Goal: Communication & Community: Share content

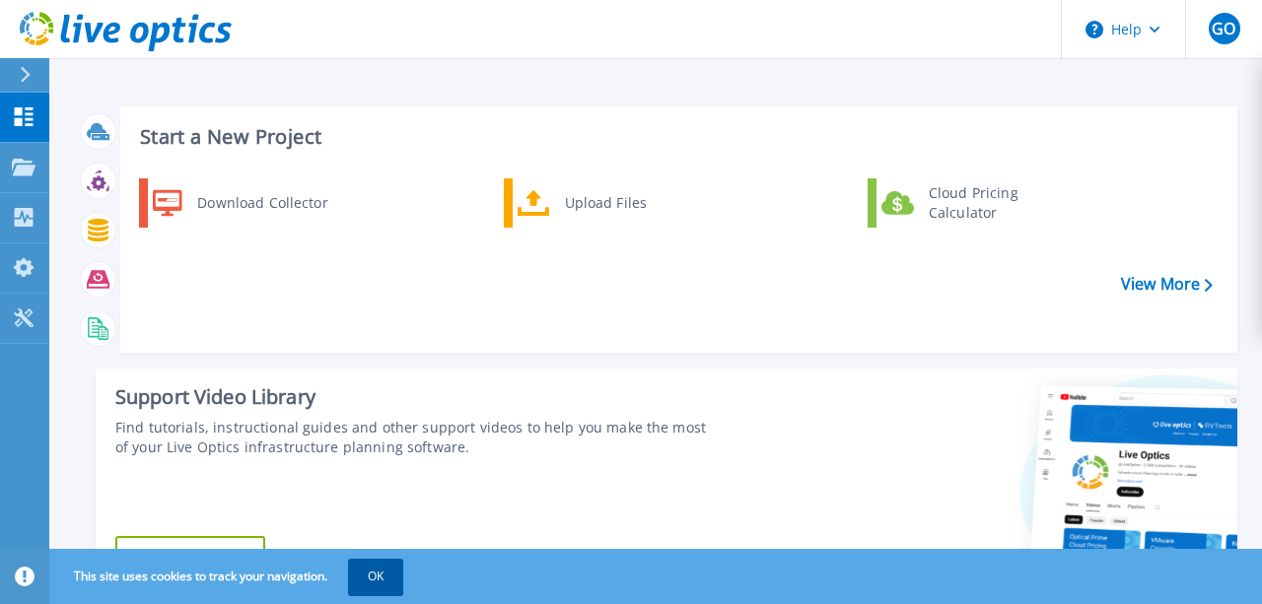
click at [402, 575] on button "OK" at bounding box center [375, 576] width 55 height 35
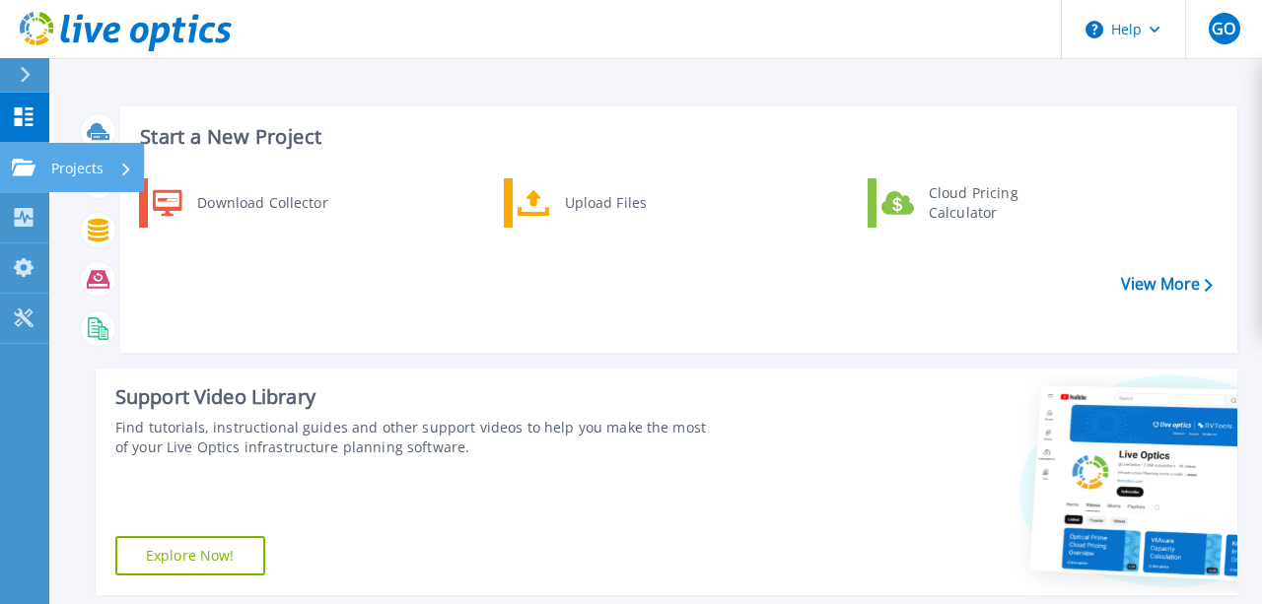
click at [80, 167] on p "Projects" at bounding box center [77, 168] width 52 height 51
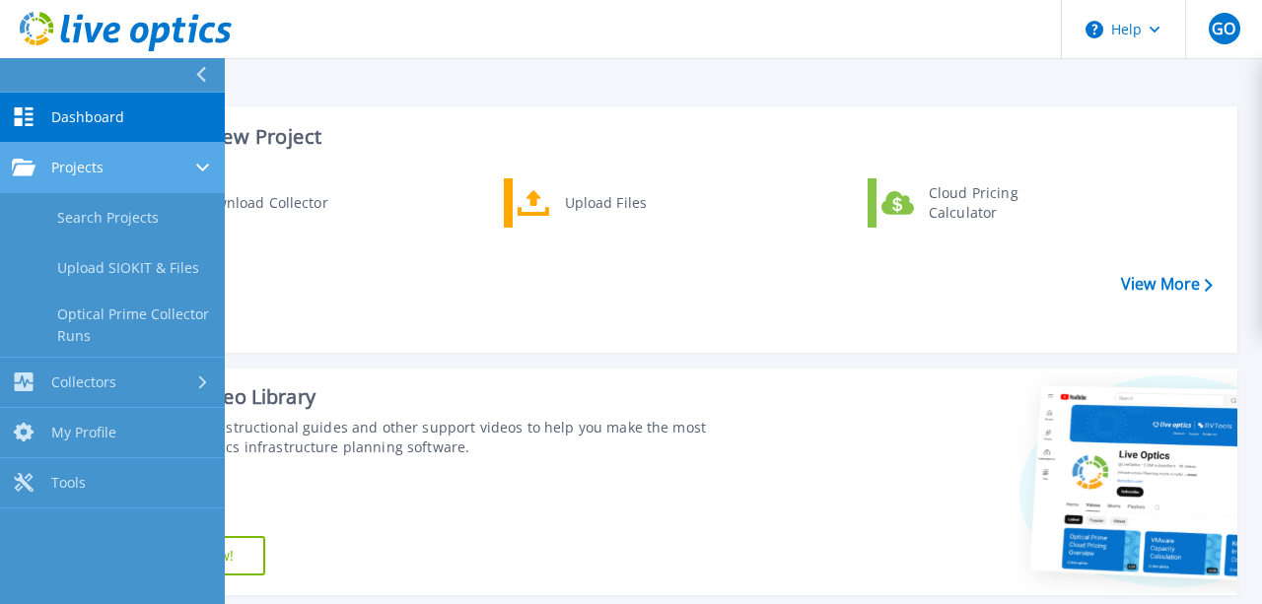
click at [102, 174] on span "Projects" at bounding box center [77, 168] width 52 height 18
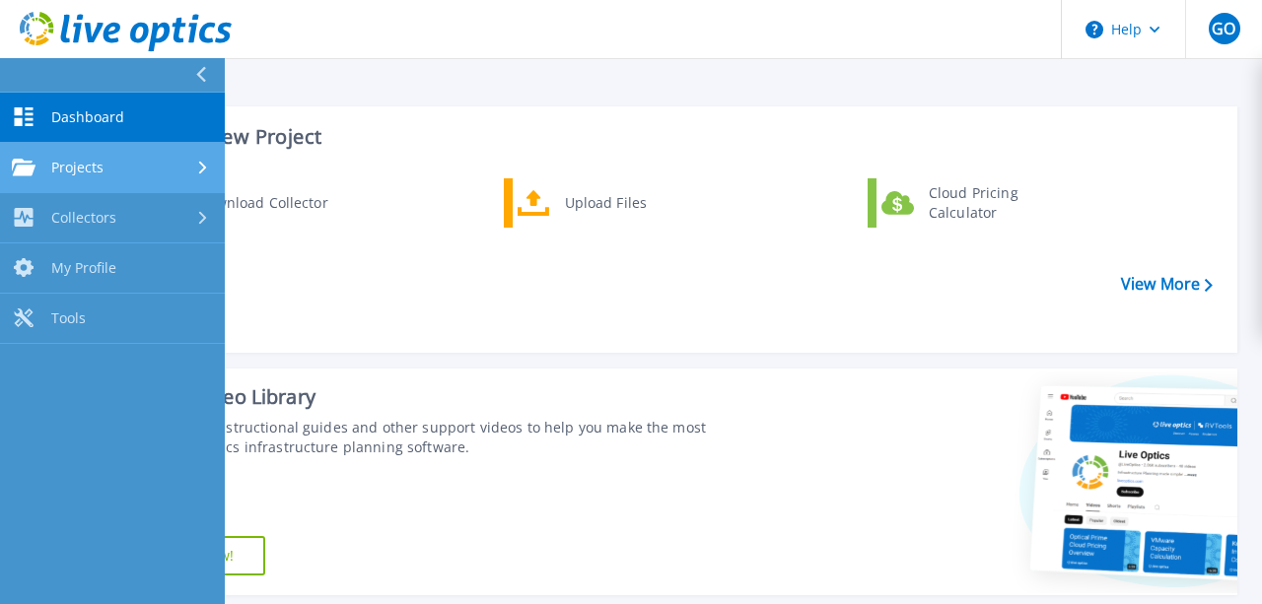
click at [101, 174] on span "Projects" at bounding box center [77, 168] width 52 height 18
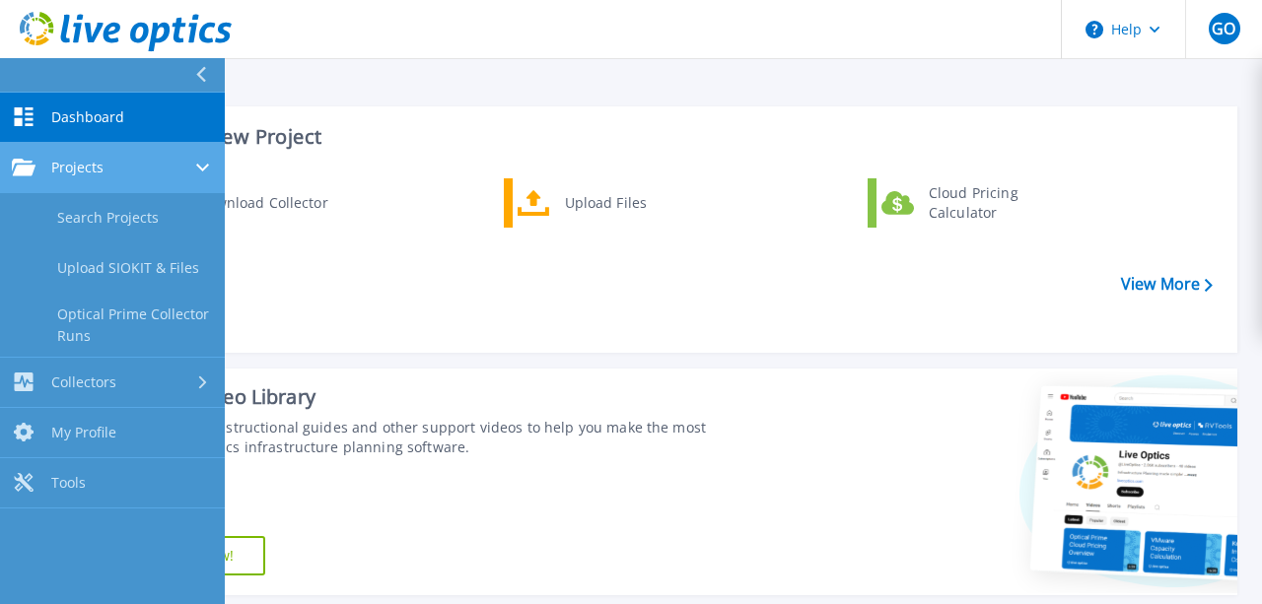
click at [100, 189] on link "Projects Projects" at bounding box center [112, 168] width 225 height 50
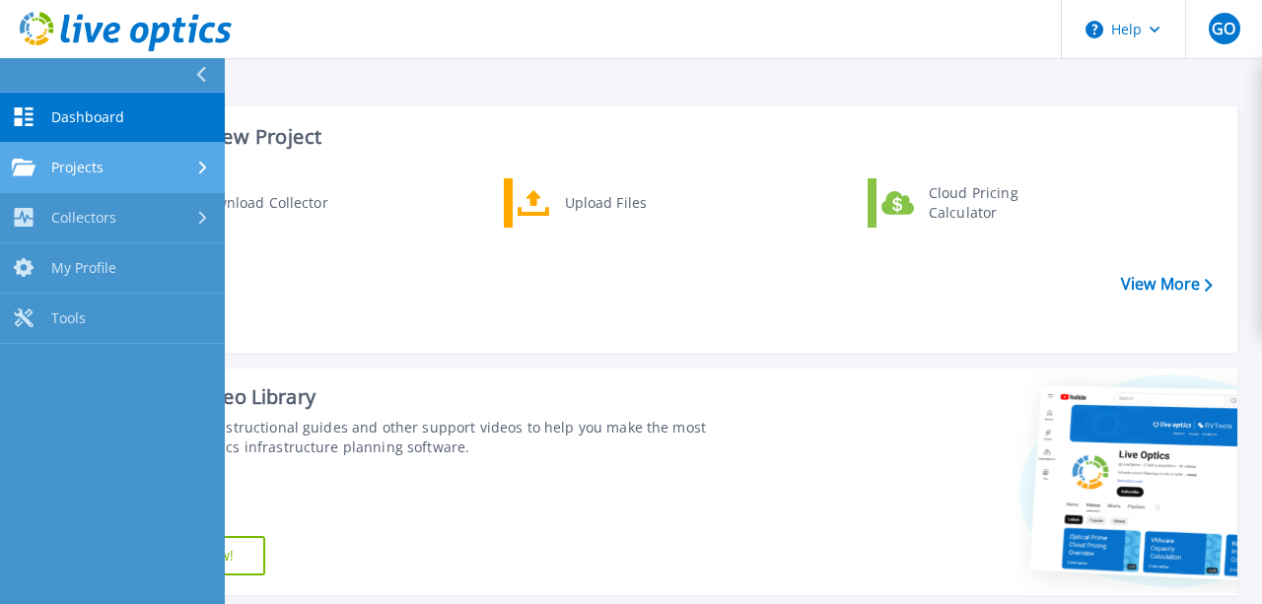
click at [100, 177] on link "Projects Projects" at bounding box center [112, 168] width 225 height 50
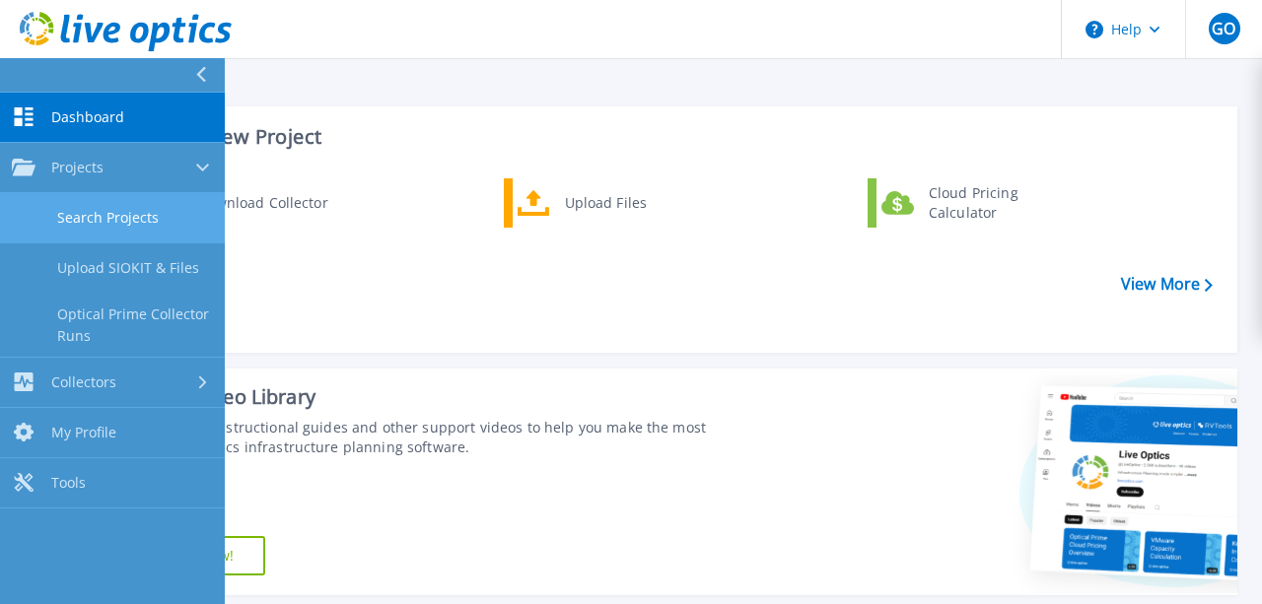
click at [98, 217] on link "Search Projects" at bounding box center [112, 218] width 225 height 50
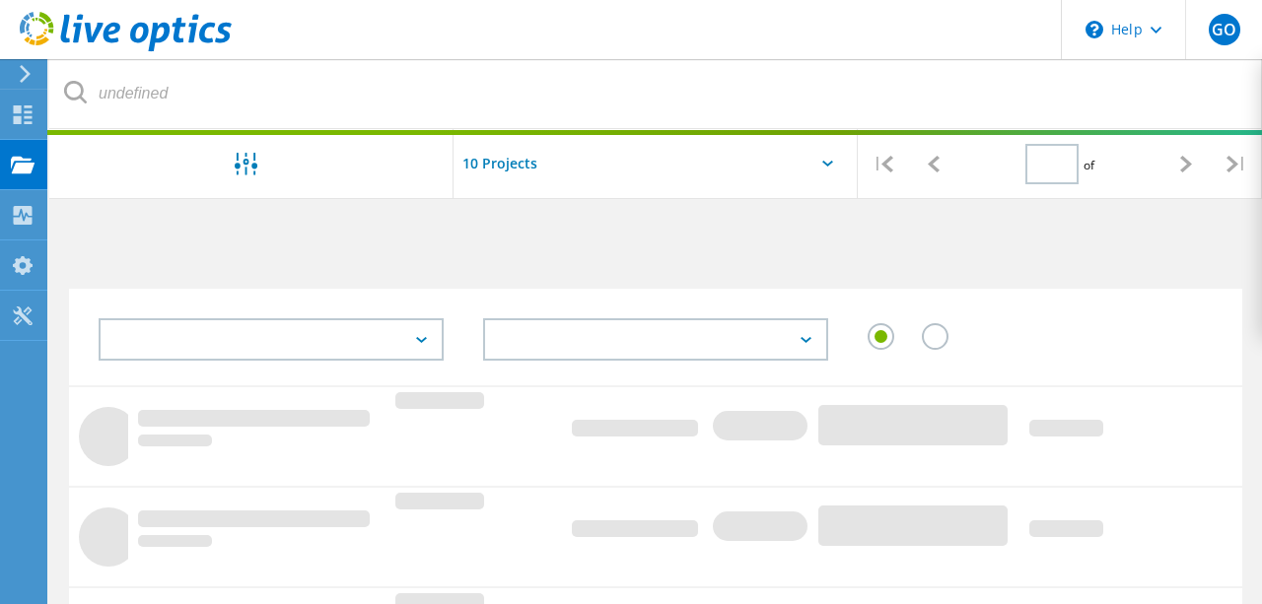
type input "1"
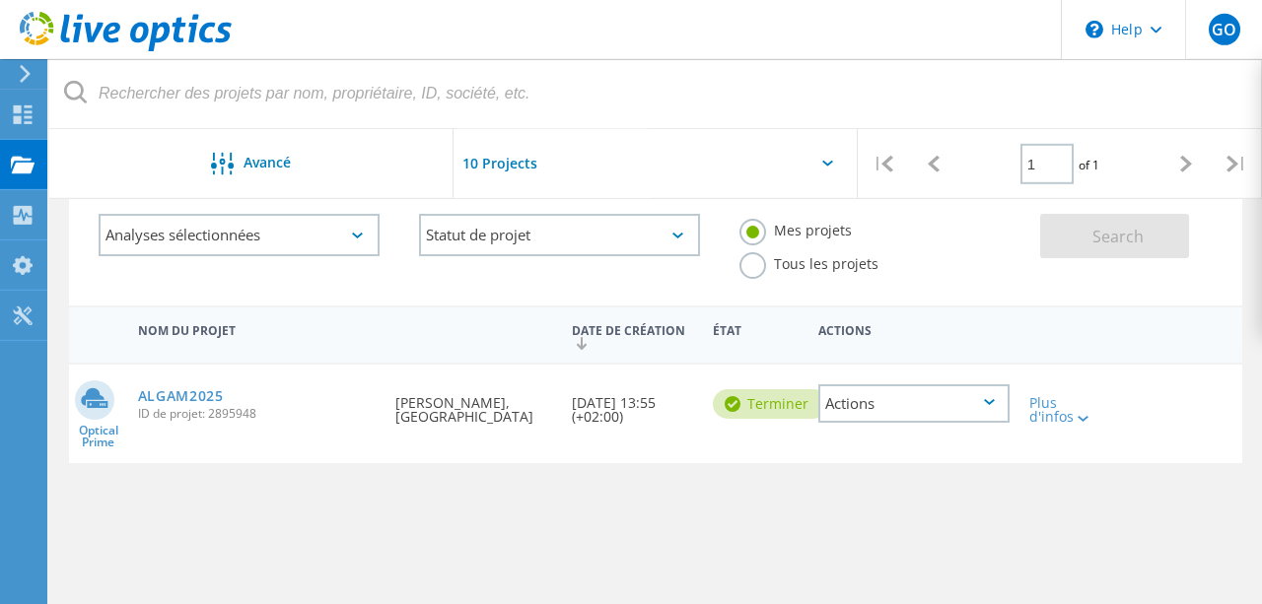
scroll to position [138, 0]
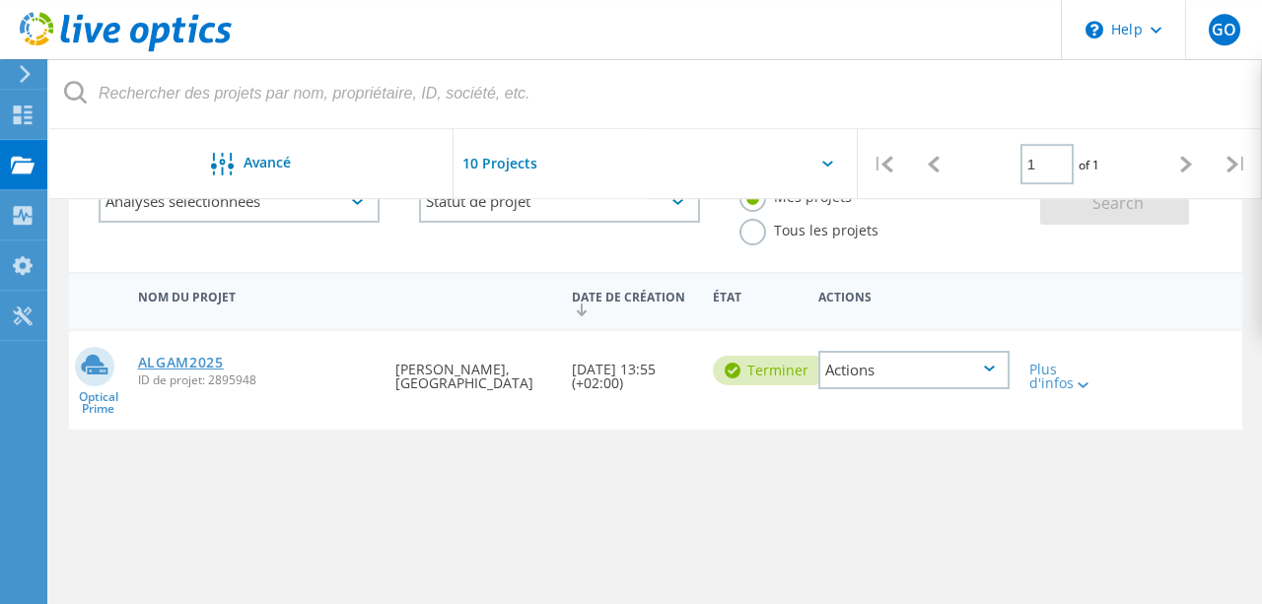
click at [160, 365] on link "ALGAM2025" at bounding box center [181, 363] width 86 height 14
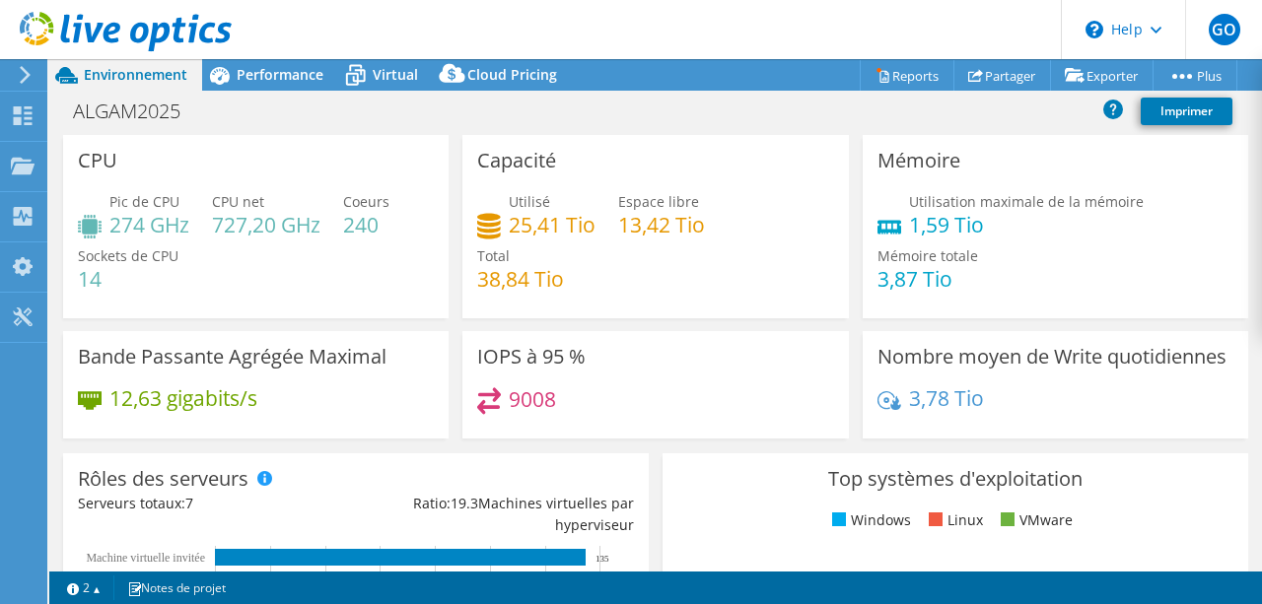
select select "EULondon"
select select "EUR"
click at [1001, 79] on link "Partager" at bounding box center [1002, 75] width 98 height 31
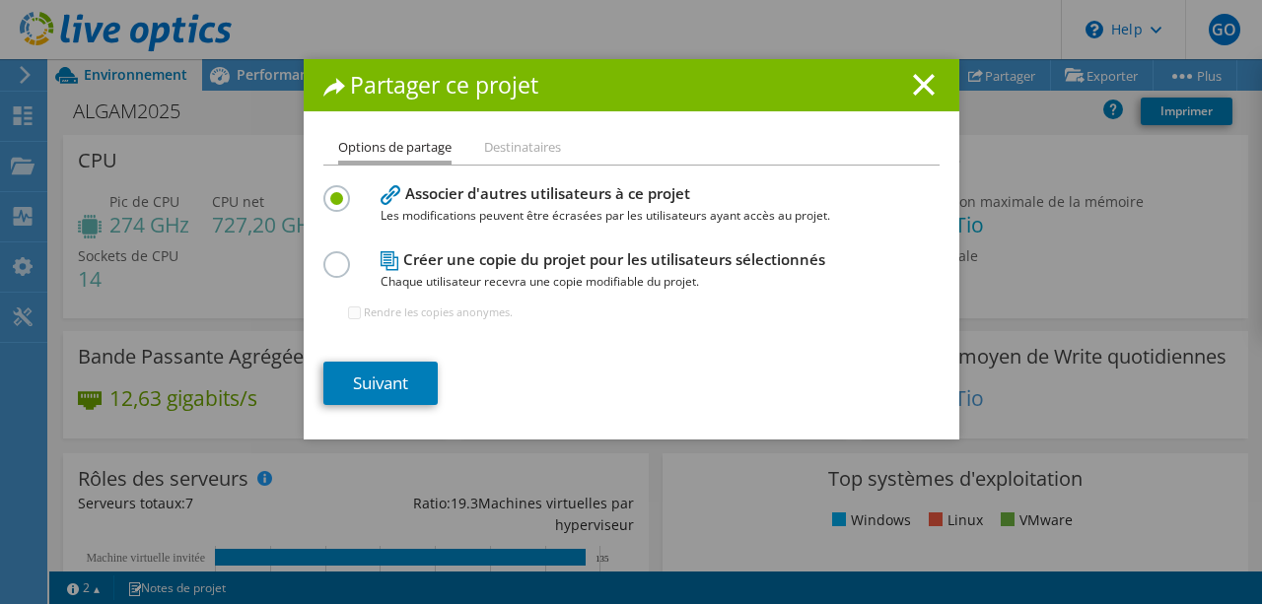
click at [445, 267] on h4 "Créer une copie du projet pour les utilisateurs sélectionnés Chaque utilisateur…" at bounding box center [627, 270] width 493 height 44
click at [340, 256] on label at bounding box center [340, 253] width 35 height 5
click at [0, 0] on input "radio" at bounding box center [0, 0] width 0 height 0
click at [407, 382] on link "Suivant" at bounding box center [380, 383] width 114 height 43
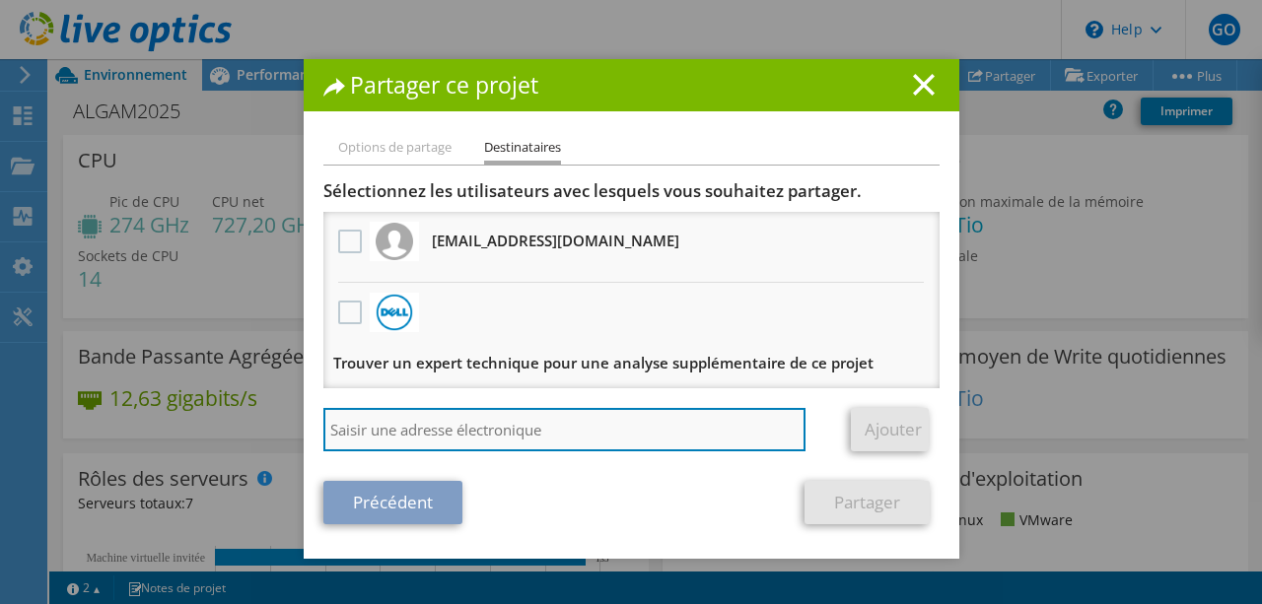
click at [475, 438] on input "search" at bounding box center [564, 429] width 483 height 43
paste input "nicolas.migdal@heliaq.fr"
type input "nicolas.migdal@heliaq.fr"
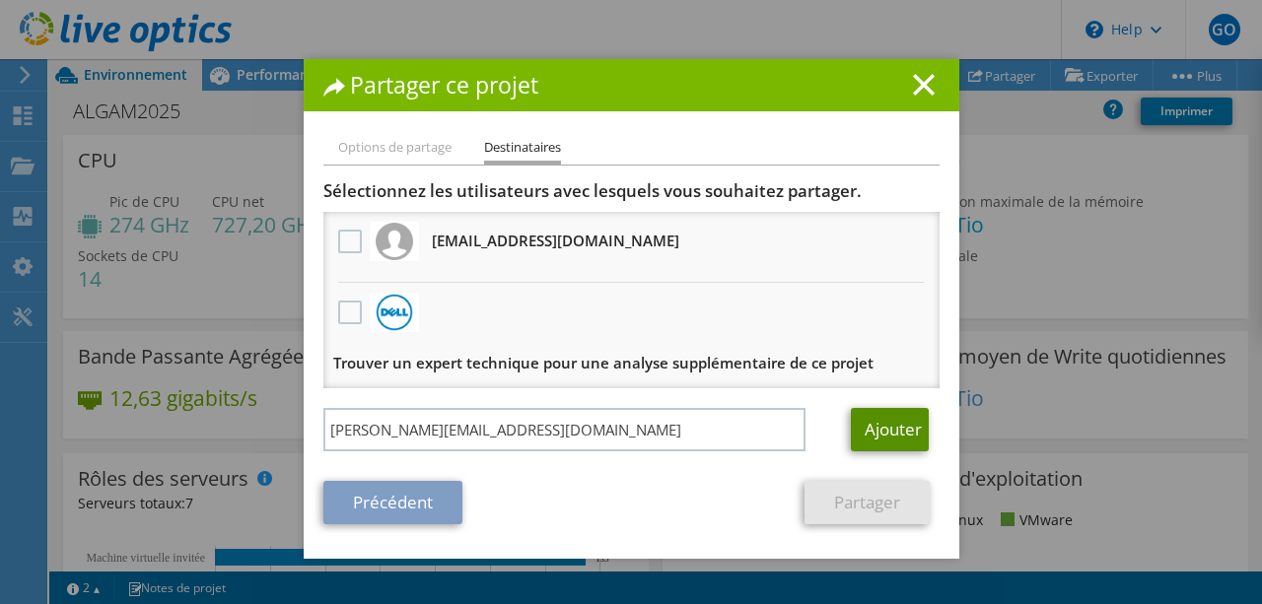
click at [890, 426] on link "Ajouter" at bounding box center [890, 429] width 78 height 43
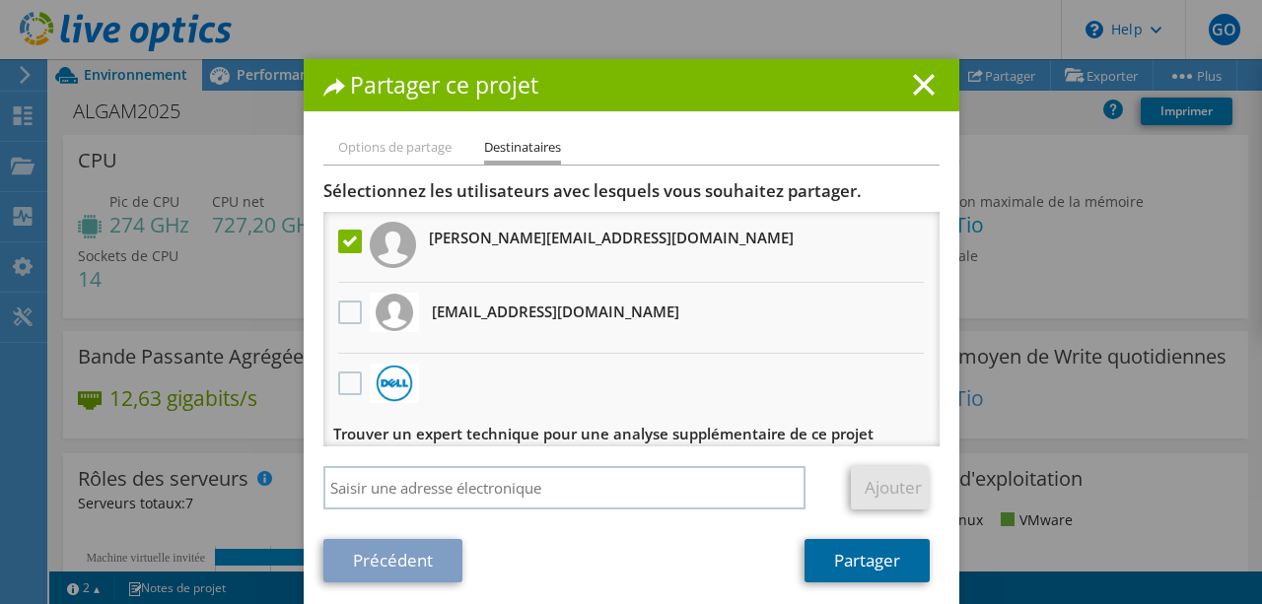
click at [869, 563] on link "Partager" at bounding box center [866, 560] width 125 height 43
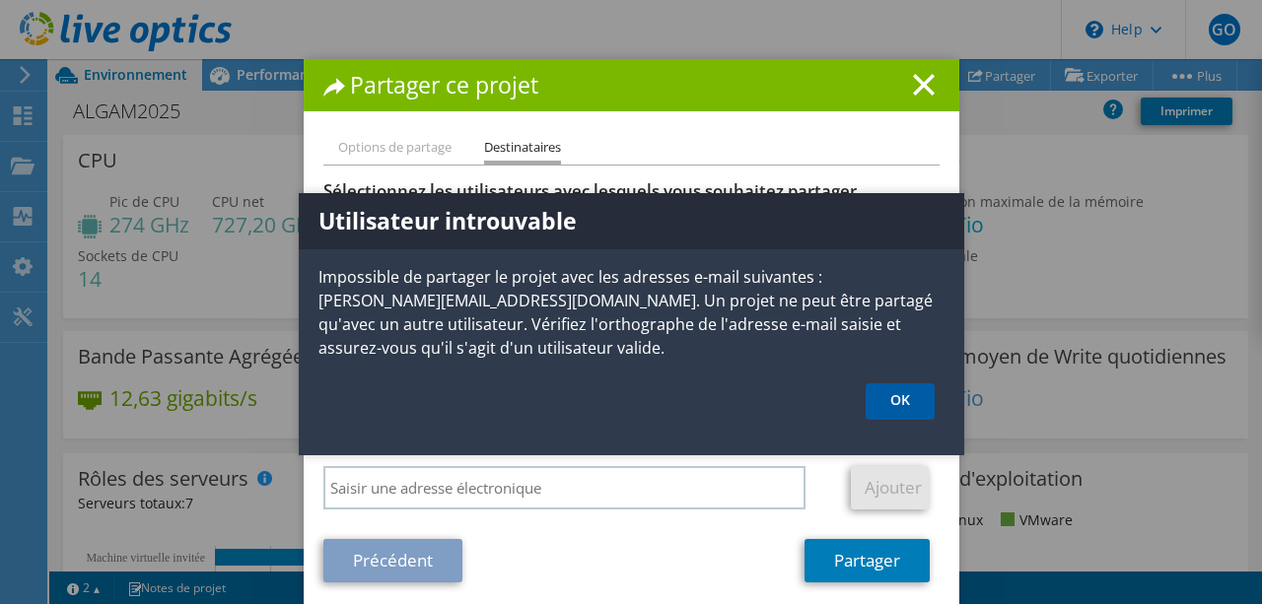
click at [894, 397] on link "OK" at bounding box center [900, 401] width 69 height 36
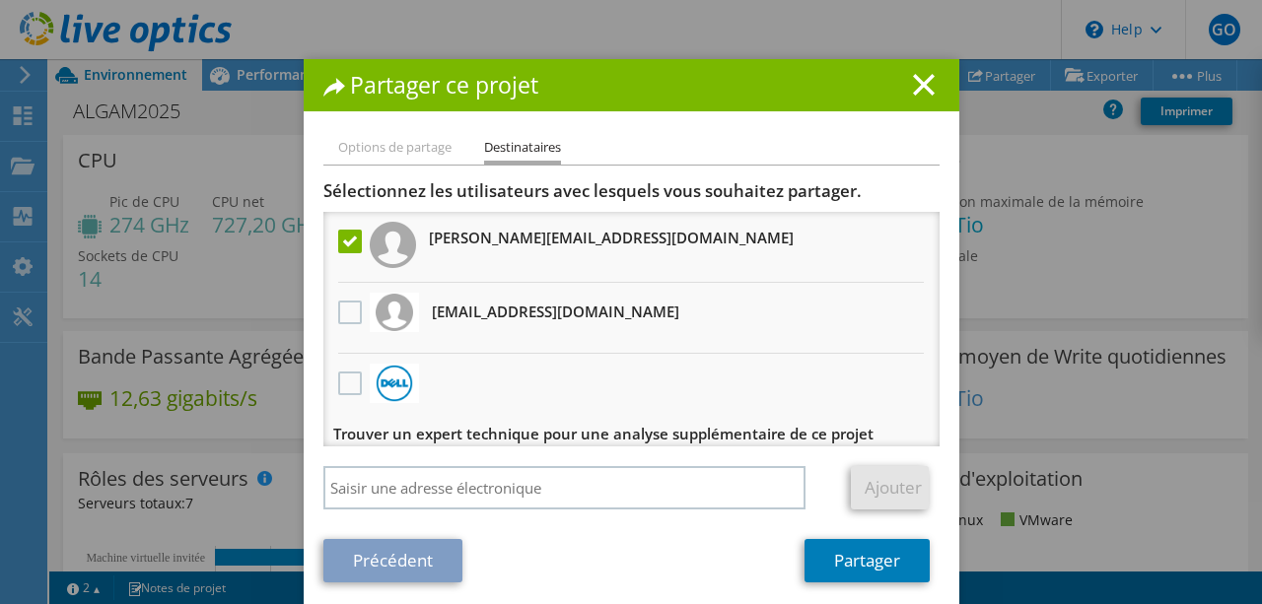
click at [415, 561] on link "Précédent" at bounding box center [392, 560] width 139 height 43
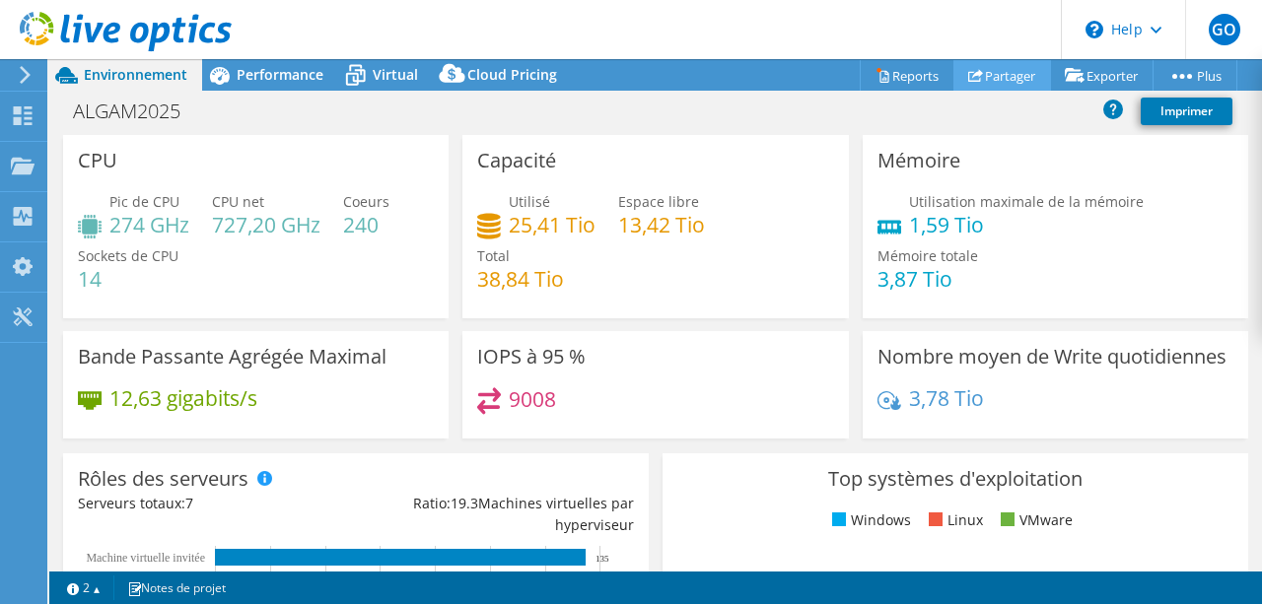
click at [1008, 76] on link "Partager" at bounding box center [1002, 75] width 98 height 31
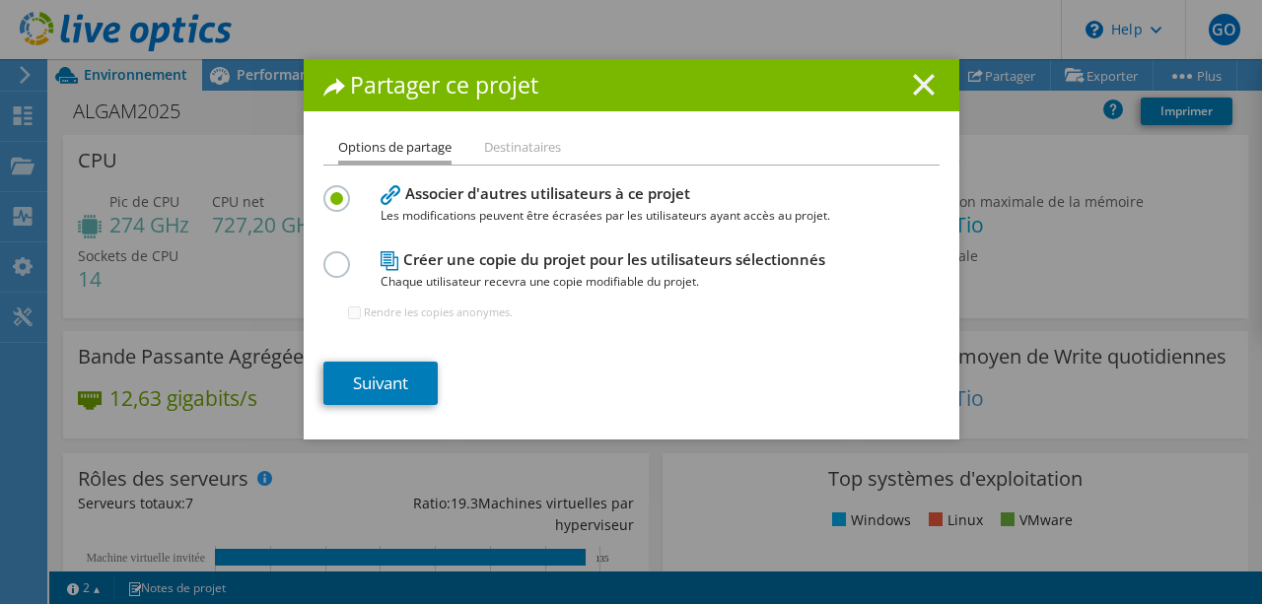
click at [928, 94] on icon at bounding box center [924, 85] width 22 height 22
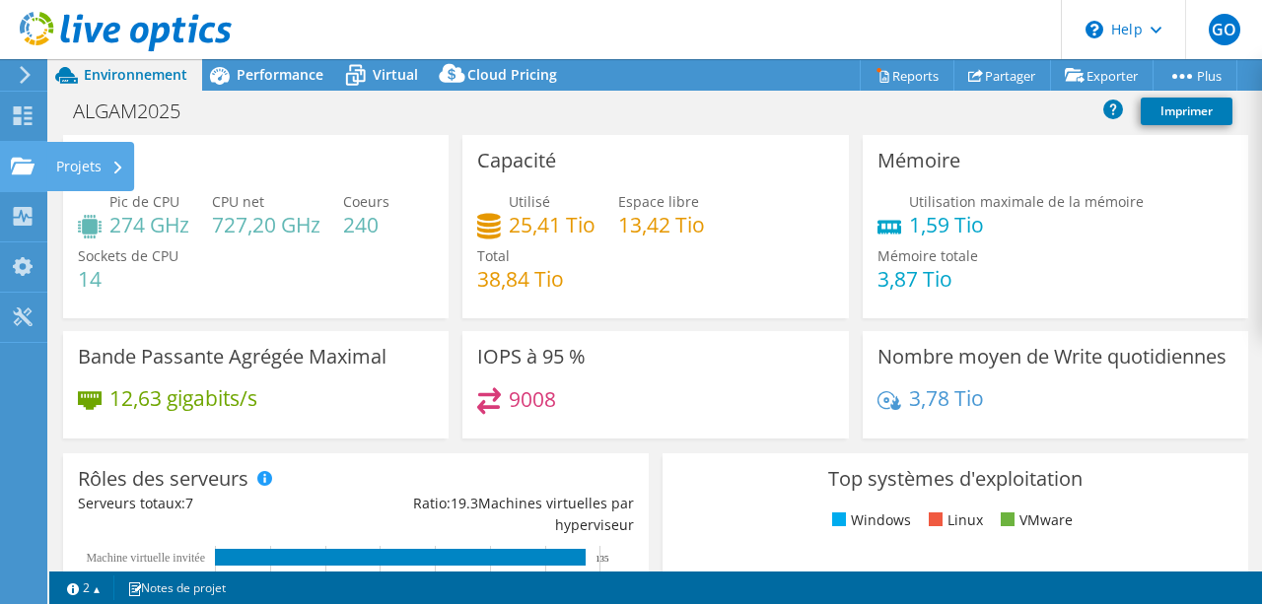
click at [33, 172] on icon at bounding box center [23, 166] width 24 height 19
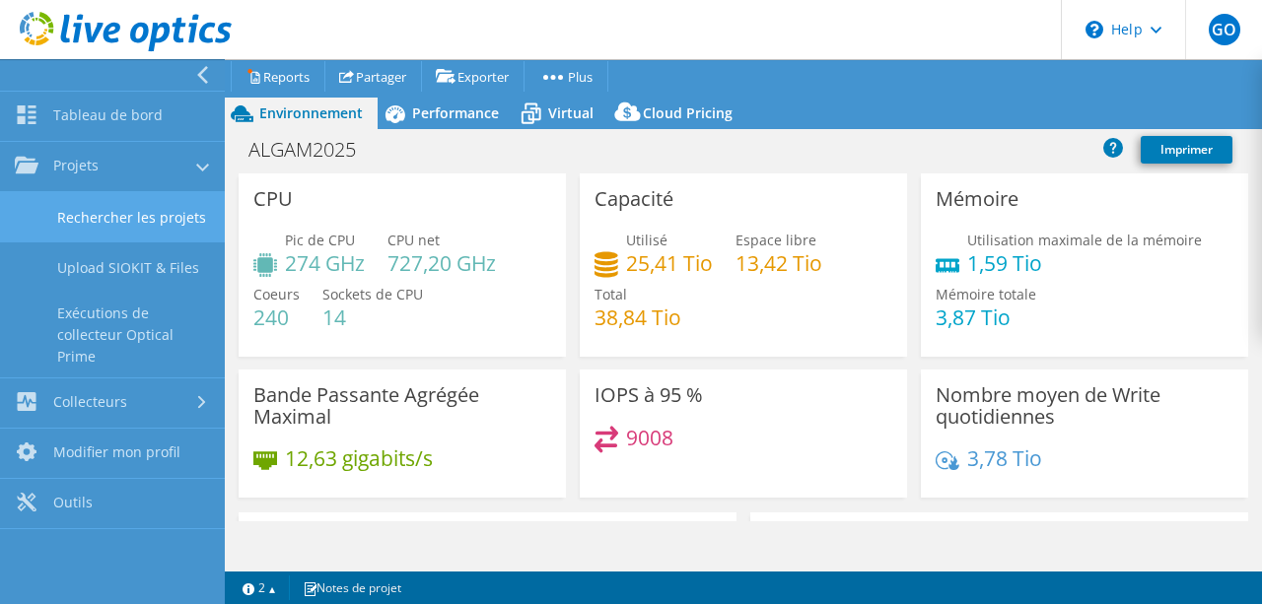
click at [105, 226] on link "Rechercher les projets" at bounding box center [112, 217] width 225 height 50
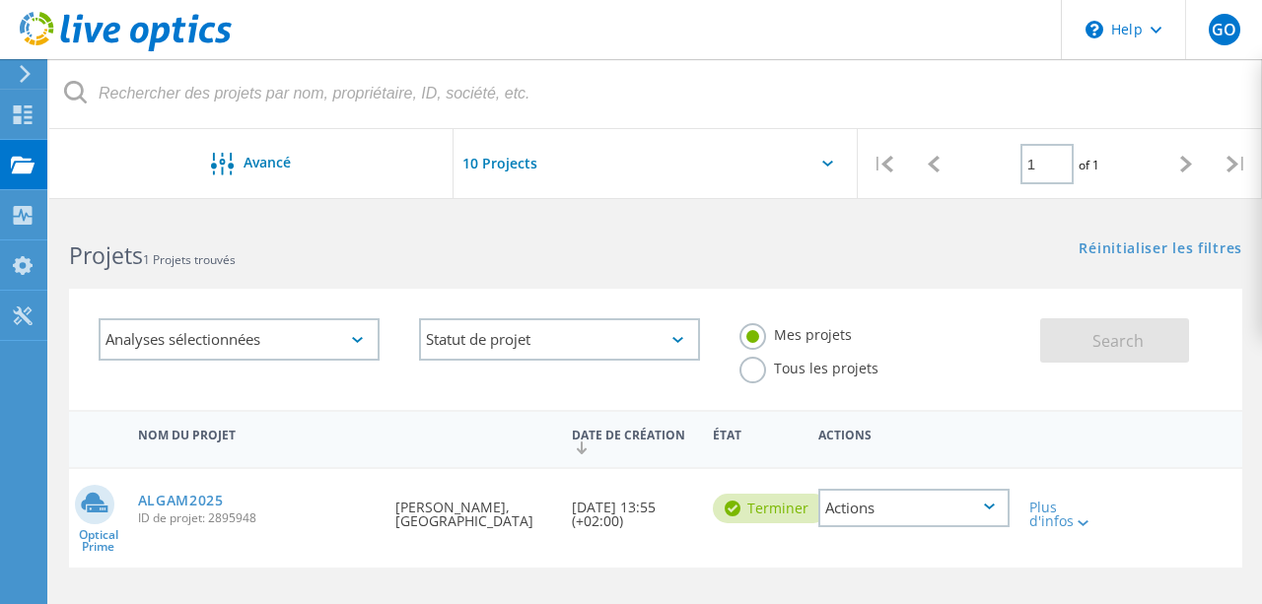
scroll to position [174, 0]
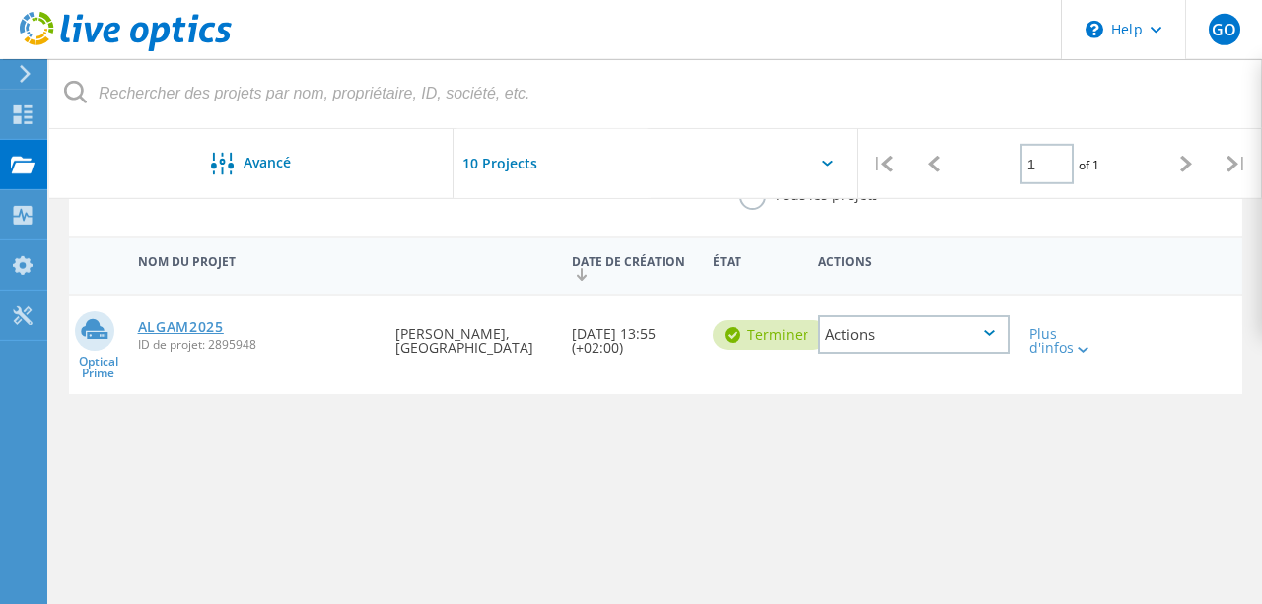
click at [192, 325] on link "ALGAM2025" at bounding box center [181, 327] width 86 height 14
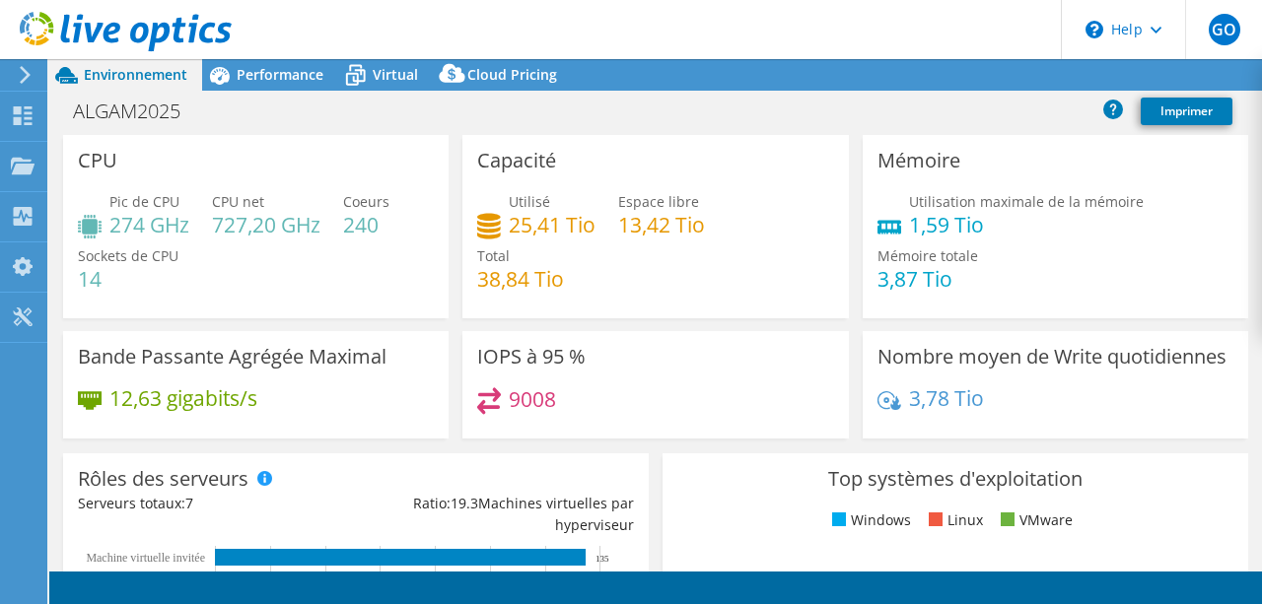
select select "EULondon"
select select "EUR"
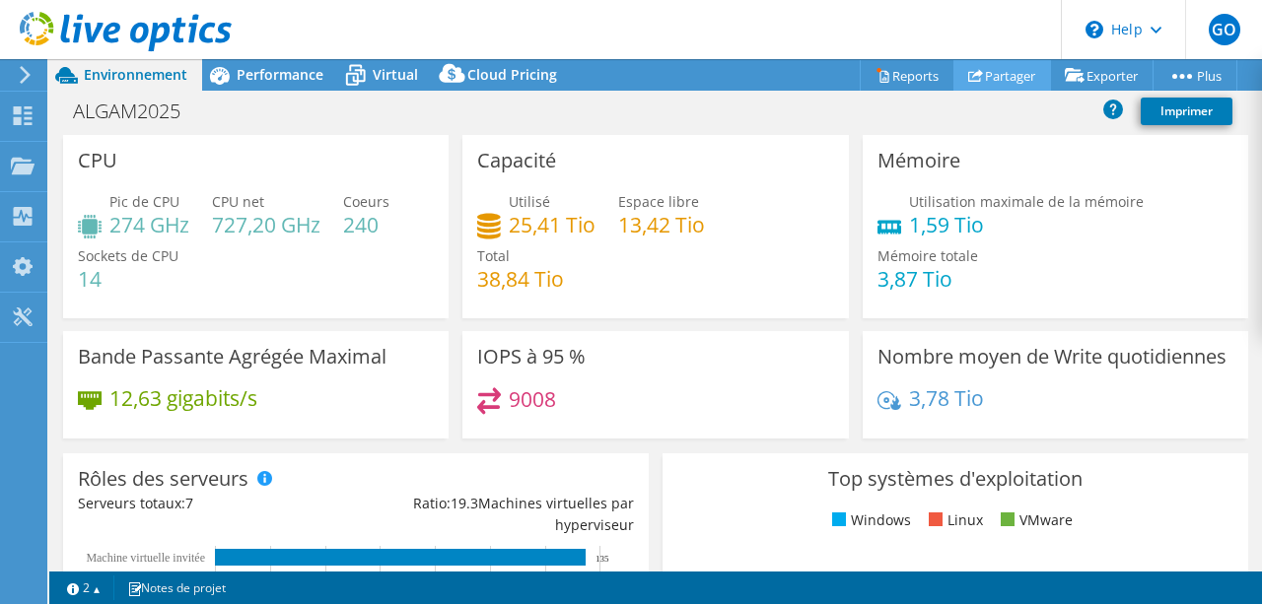
click at [985, 73] on link "Partager" at bounding box center [1002, 75] width 98 height 31
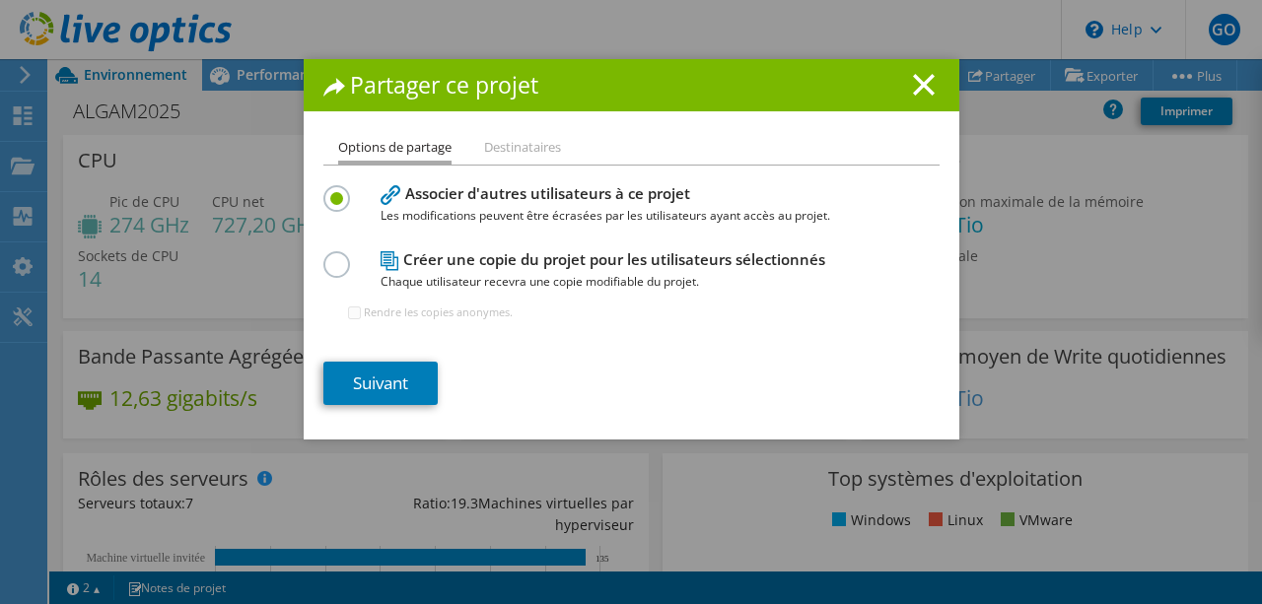
click at [387, 406] on div "Options de partage Destinataires Associer d'autres utilisateurs à ce projet Les…" at bounding box center [632, 288] width 656 height 304
click at [395, 389] on link "Suivant" at bounding box center [380, 383] width 114 height 43
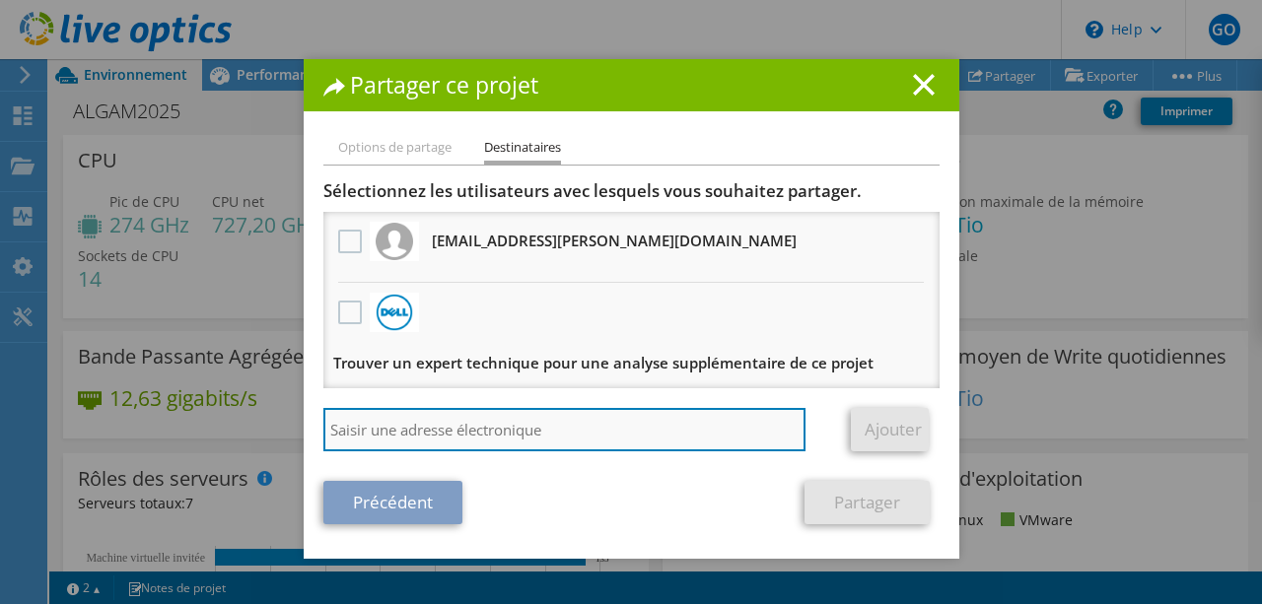
click at [441, 439] on input "search" at bounding box center [564, 429] width 483 height 43
paste input "nicolas.migdal@heliaq.fr"
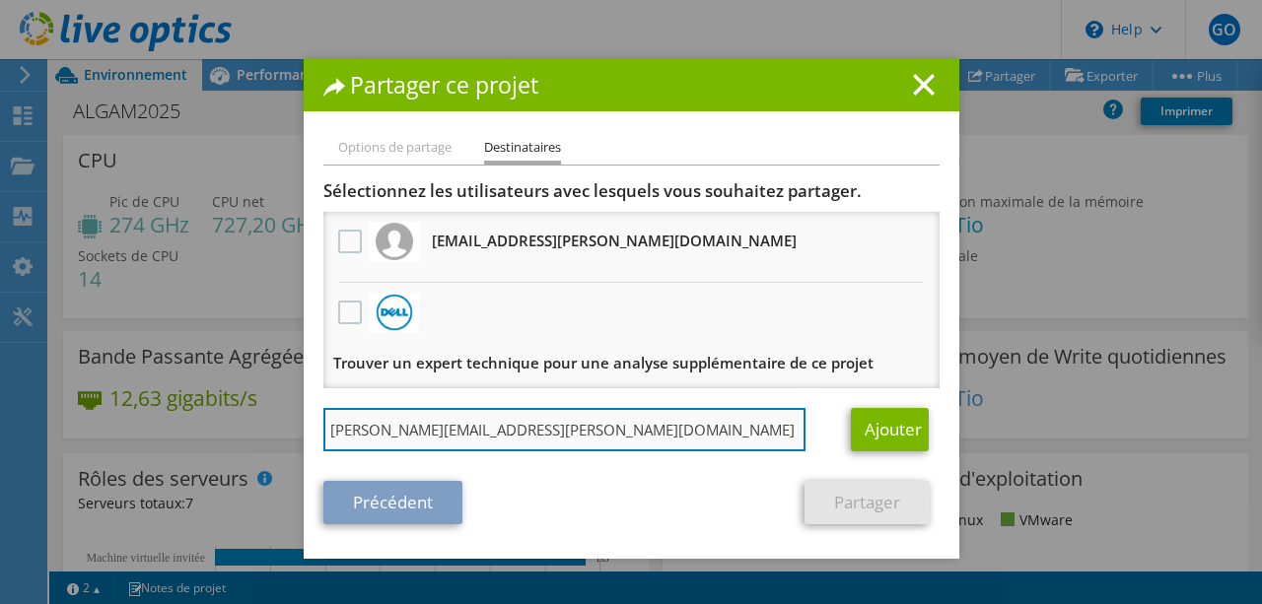
drag, startPoint x: 383, startPoint y: 433, endPoint x: 343, endPoint y: 431, distance: 40.5
click at [343, 431] on input "nicolas.migdal@heliaq.fr" at bounding box center [564, 429] width 483 height 43
drag, startPoint x: 486, startPoint y: 435, endPoint x: 398, endPoint y: 432, distance: 87.8
click at [398, 432] on input "nmigdal@heliaq.fr" at bounding box center [564, 429] width 483 height 43
type input "[EMAIL_ADDRESS][PERSON_NAME][DOMAIN_NAME]"
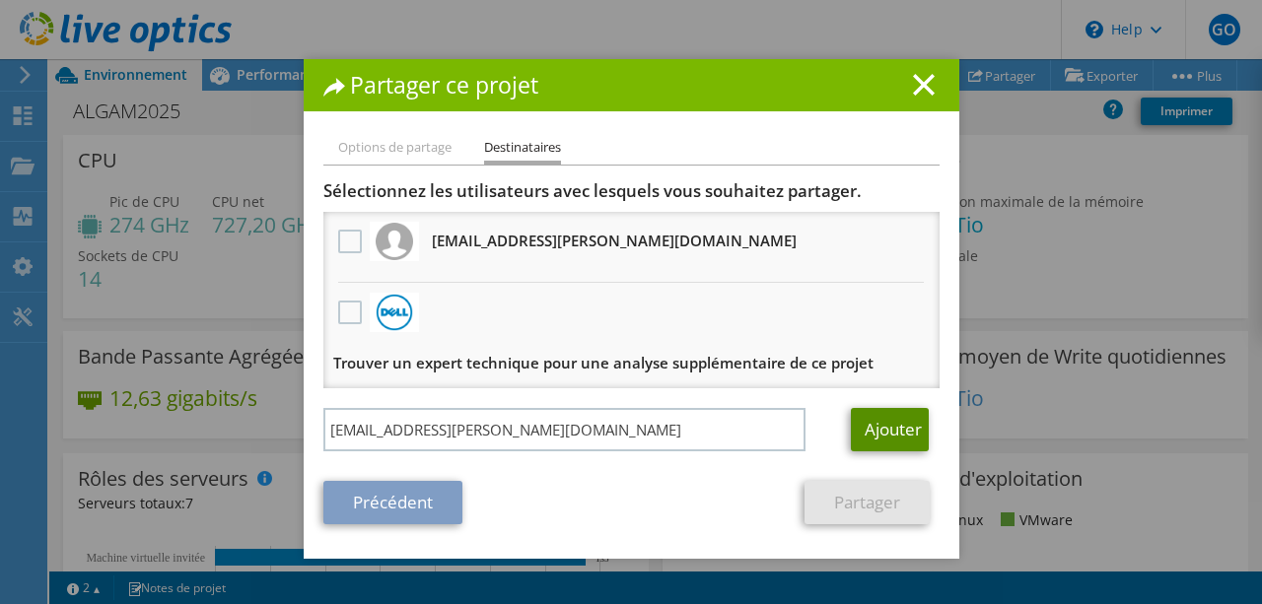
click at [878, 437] on link "Ajouter" at bounding box center [890, 429] width 78 height 43
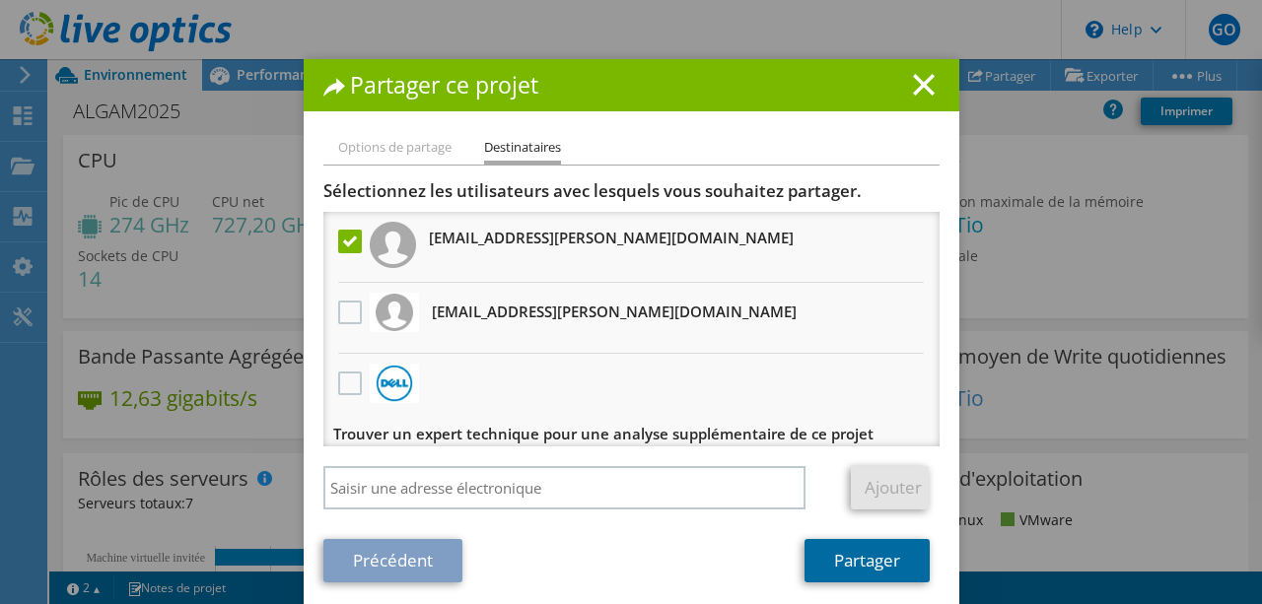
click at [869, 573] on link "Partager" at bounding box center [866, 560] width 125 height 43
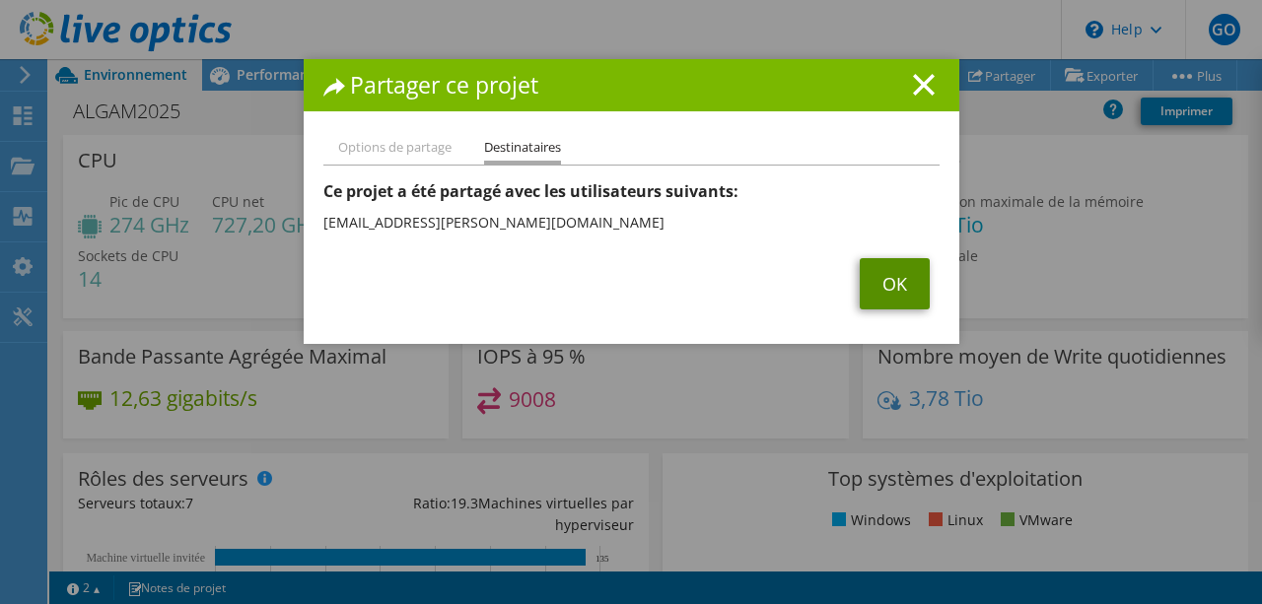
click at [915, 289] on link "OK" at bounding box center [895, 283] width 70 height 51
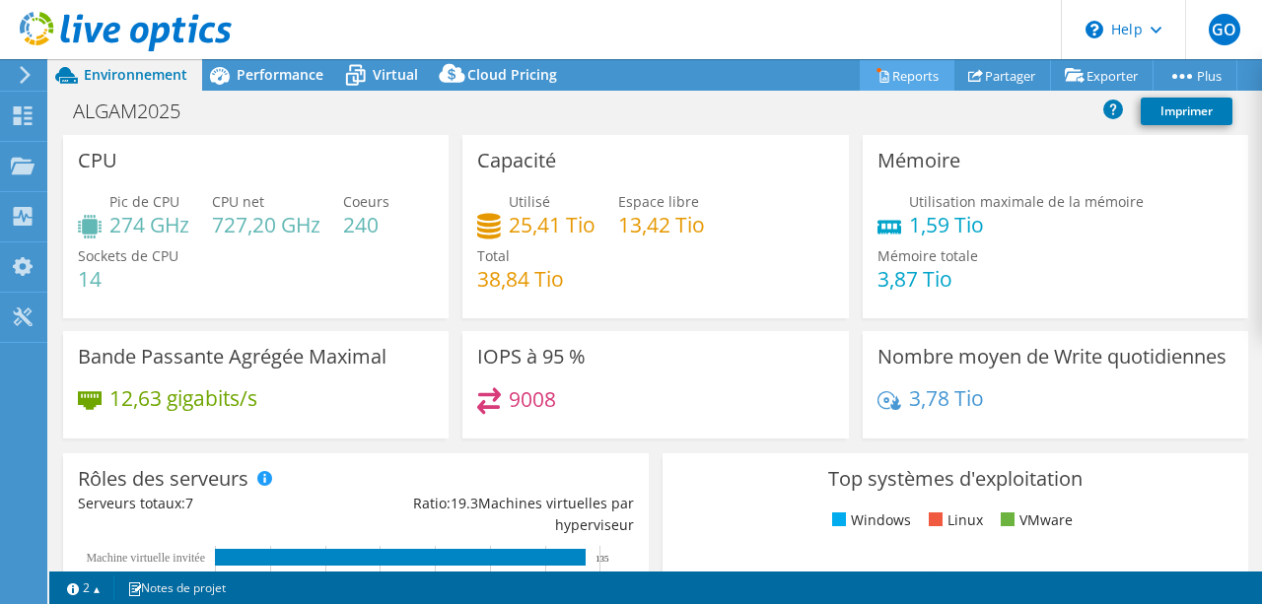
click at [861, 82] on link "Reports" at bounding box center [907, 75] width 95 height 31
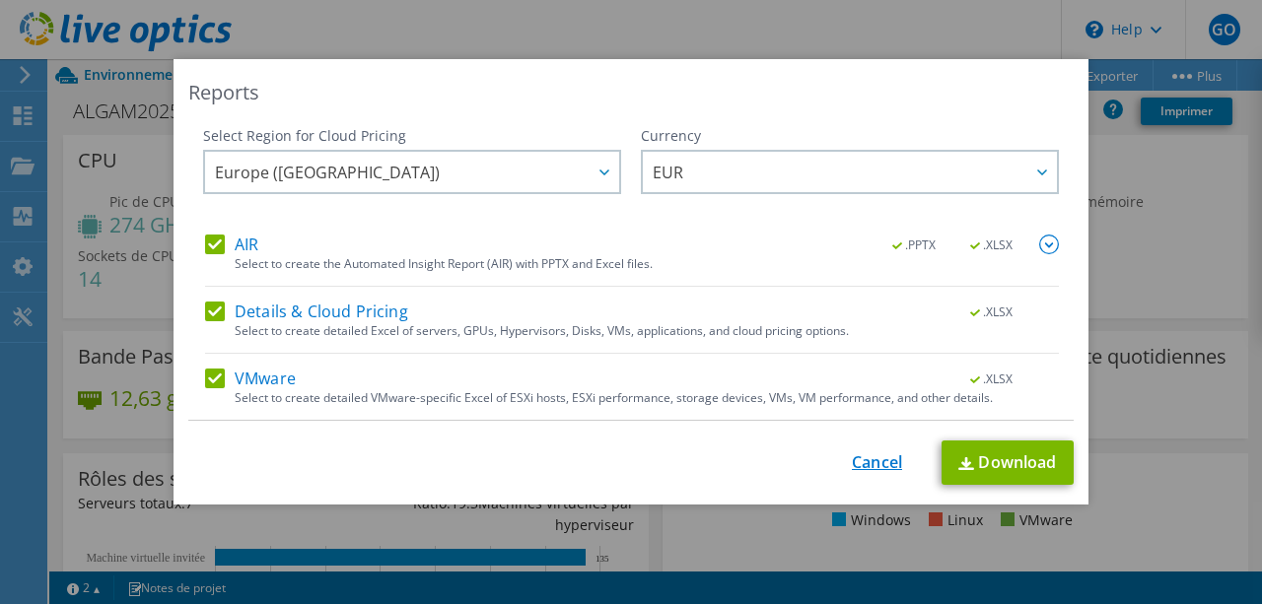
click at [875, 457] on link "Cancel" at bounding box center [877, 462] width 50 height 19
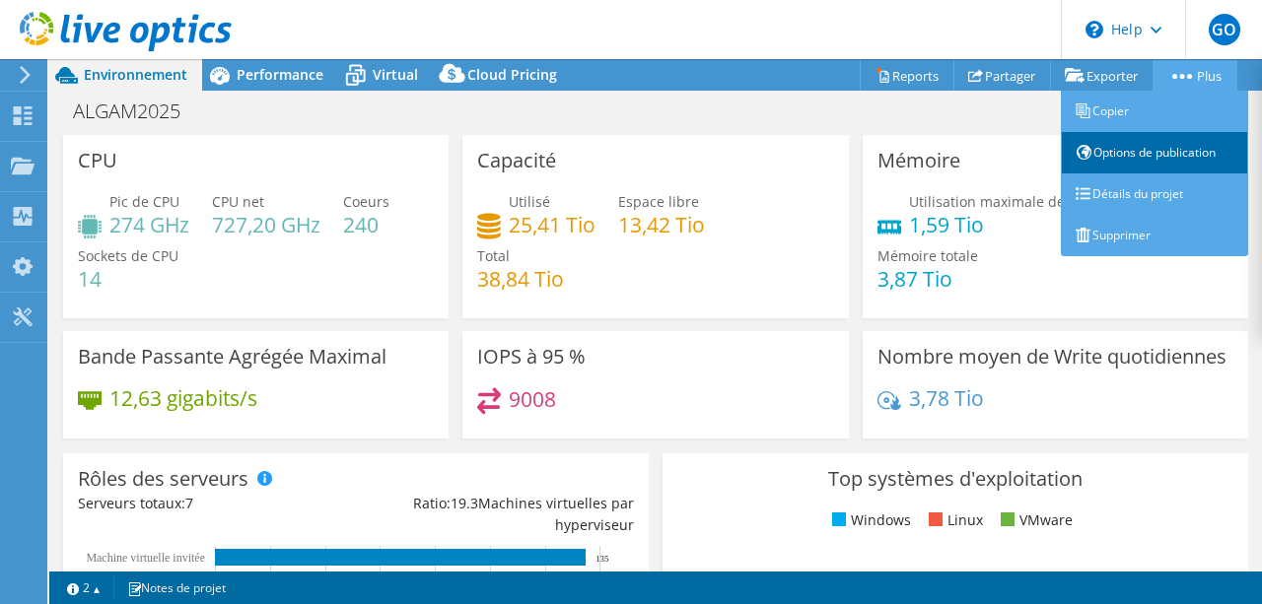
click at [1127, 154] on link "Options de publication" at bounding box center [1154, 152] width 187 height 41
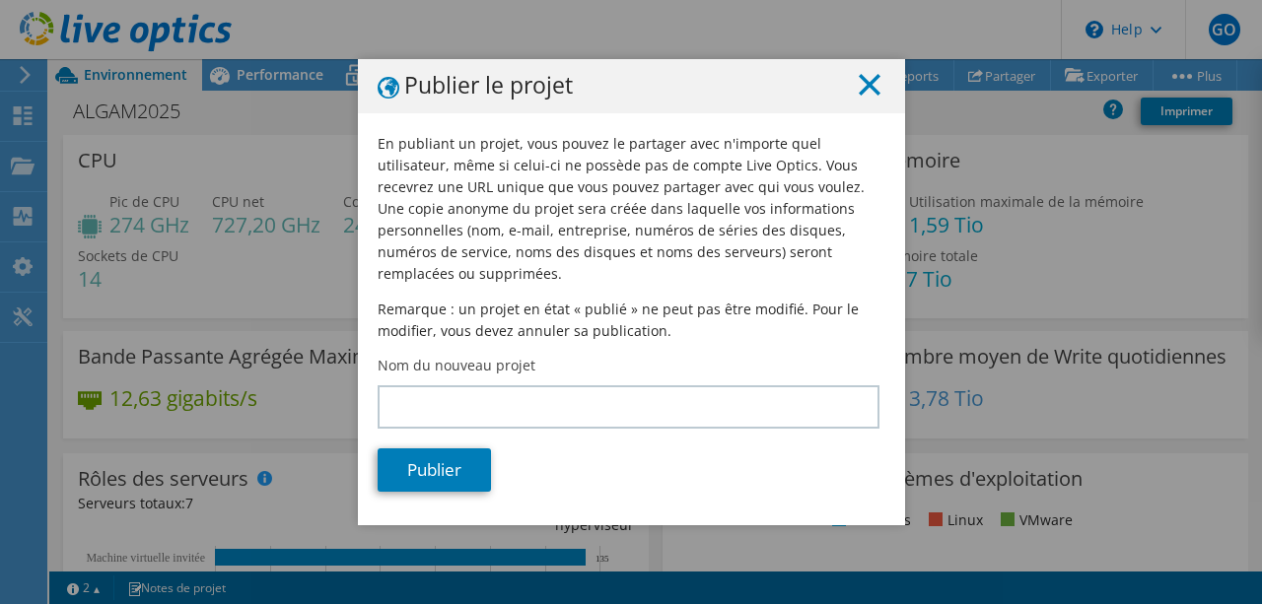
click at [865, 88] on icon at bounding box center [870, 85] width 22 height 22
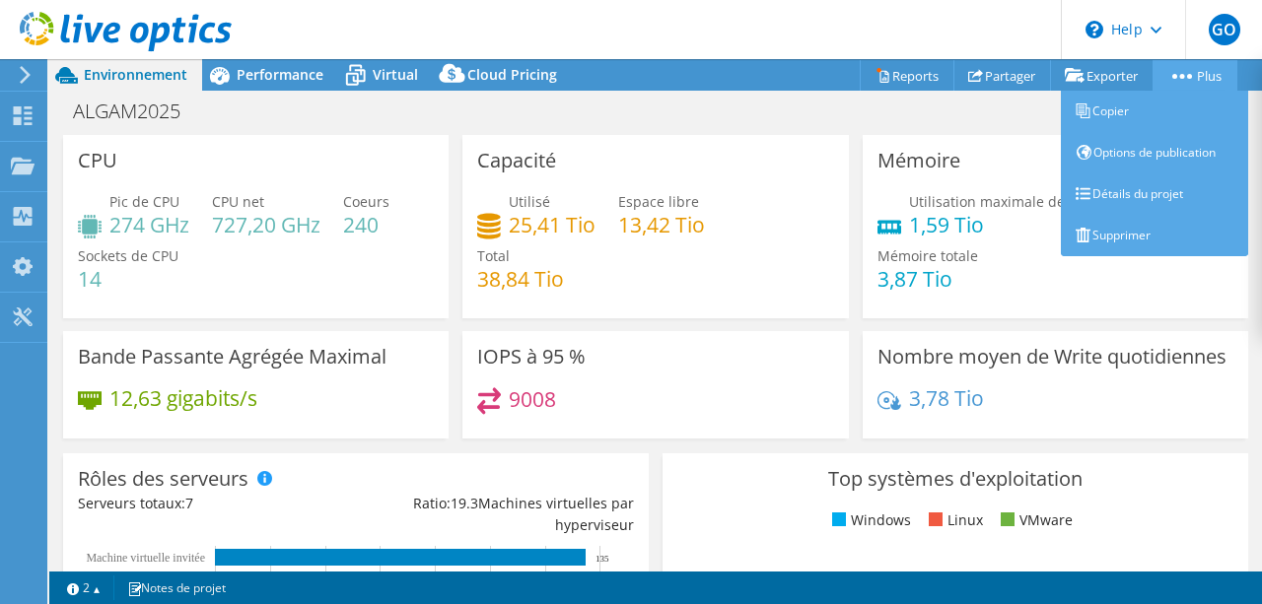
click at [1182, 67] on link "Plus" at bounding box center [1194, 75] width 85 height 31
click at [1131, 187] on link "Détails du projet" at bounding box center [1154, 194] width 187 height 41
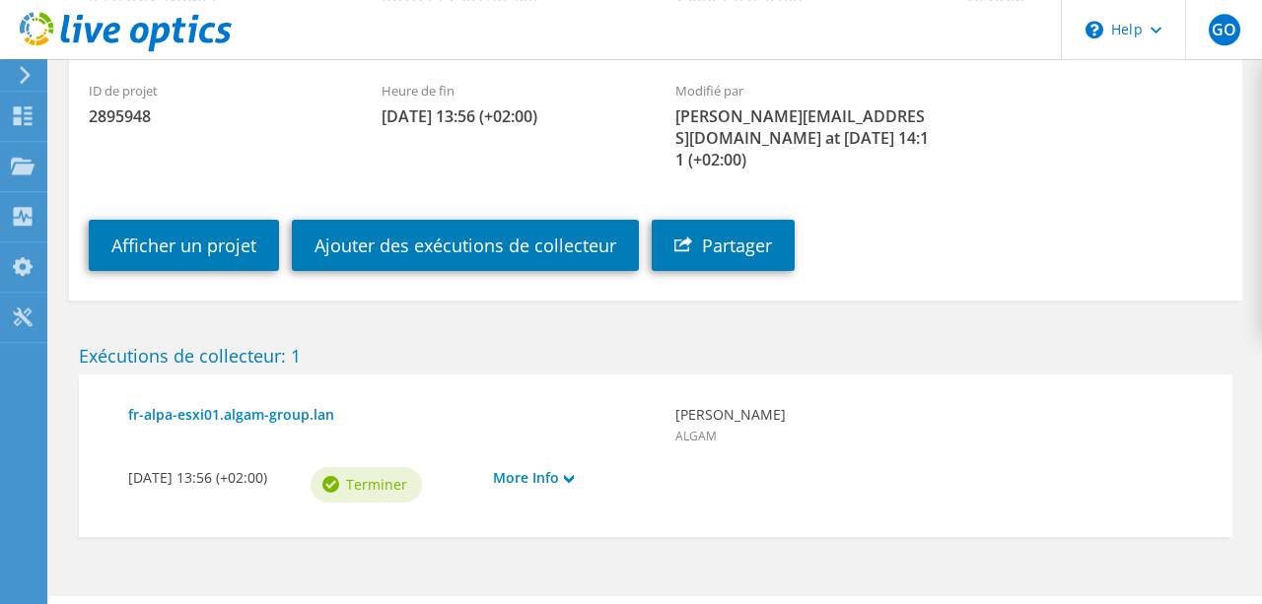
scroll to position [329, 0]
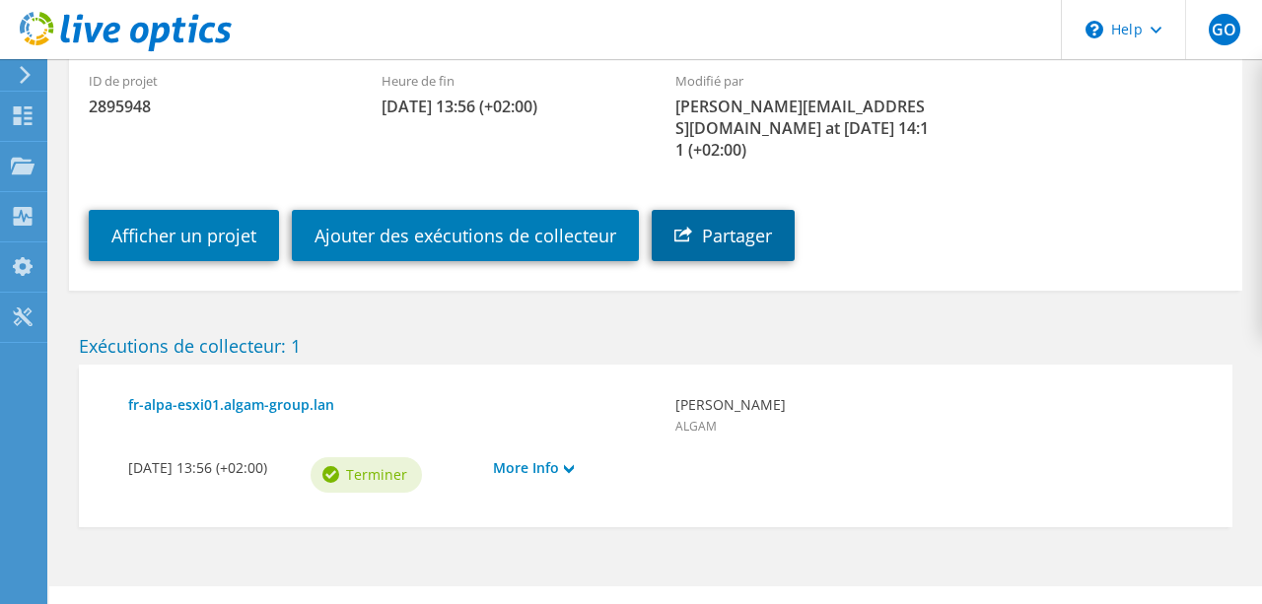
click at [723, 210] on link "Partager" at bounding box center [723, 235] width 143 height 51
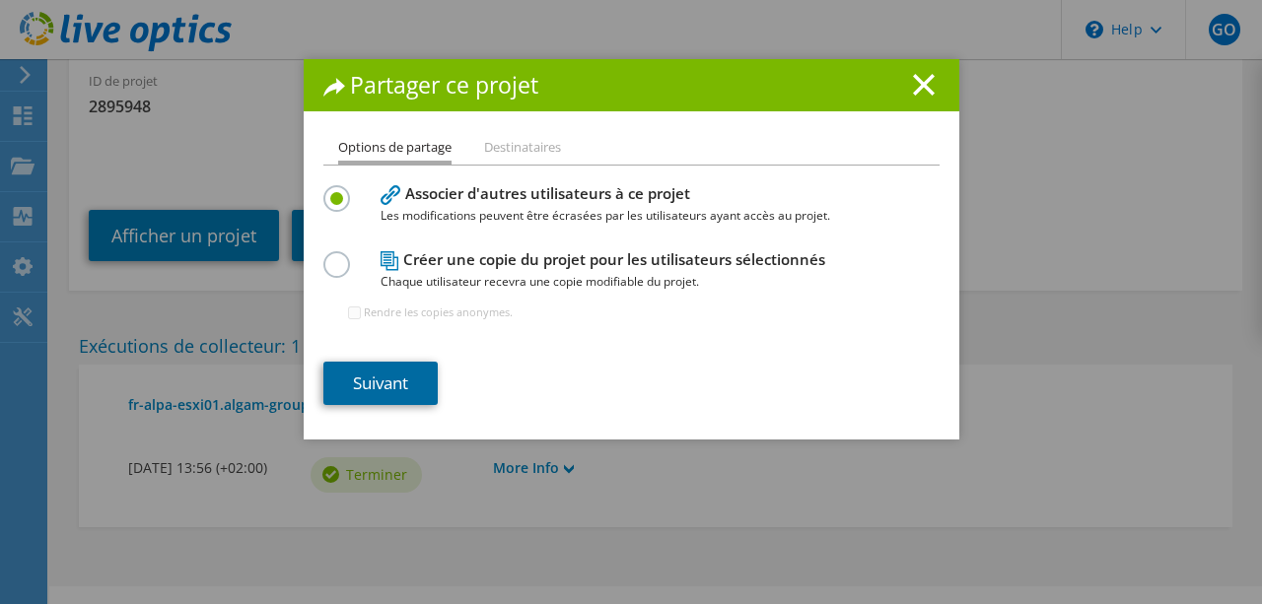
click at [415, 365] on link "Suivant" at bounding box center [380, 383] width 114 height 43
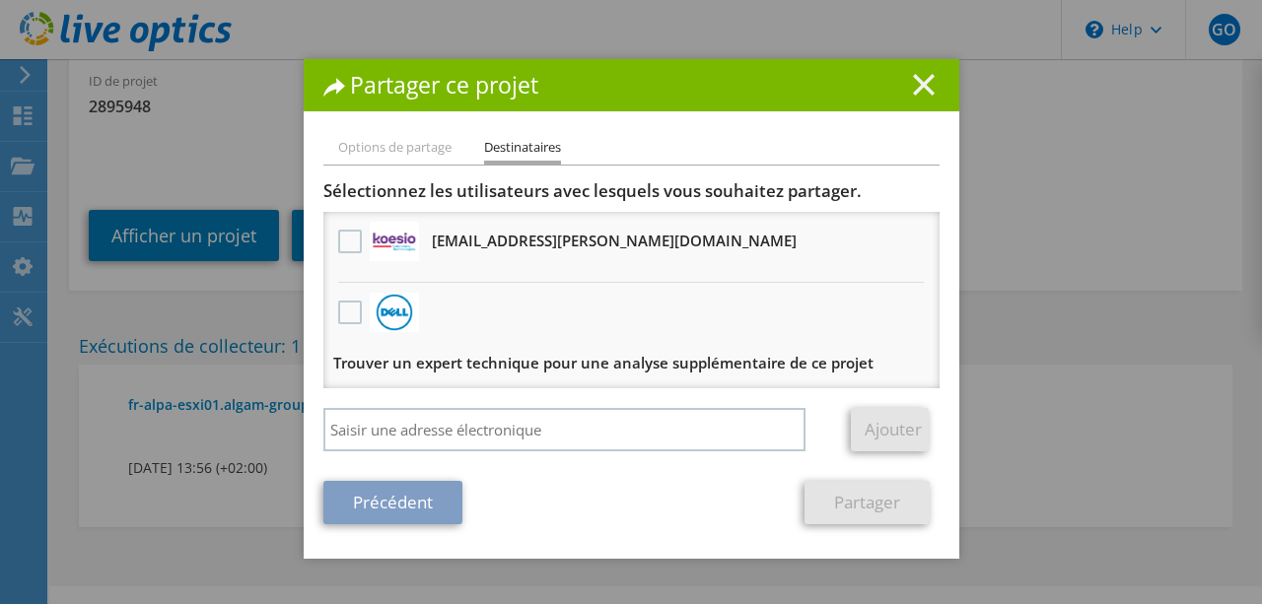
click at [924, 92] on icon at bounding box center [924, 85] width 22 height 22
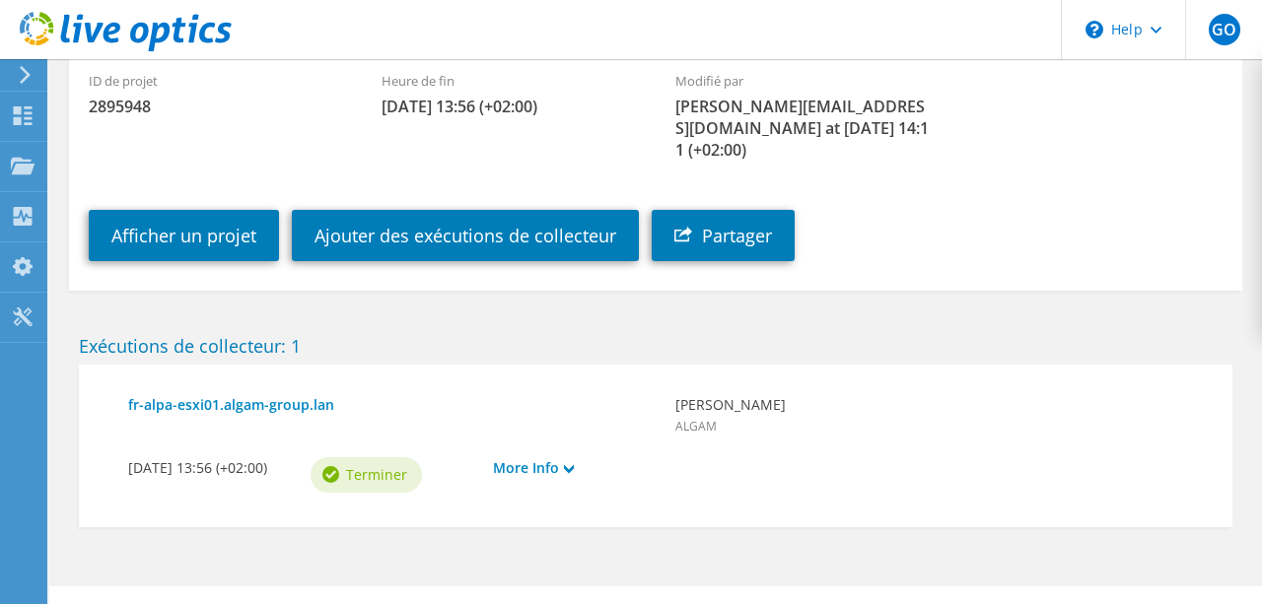
scroll to position [0, 0]
